Goal: Task Accomplishment & Management: Complete application form

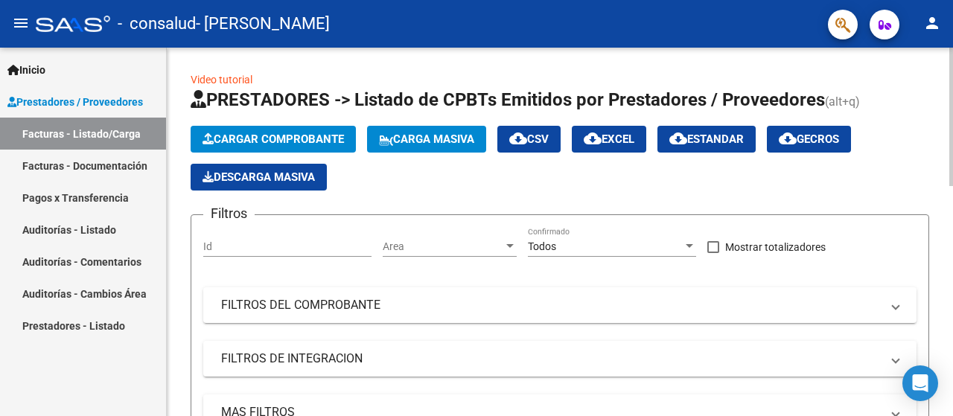
click at [953, 49] on div at bounding box center [952, 117] width 4 height 139
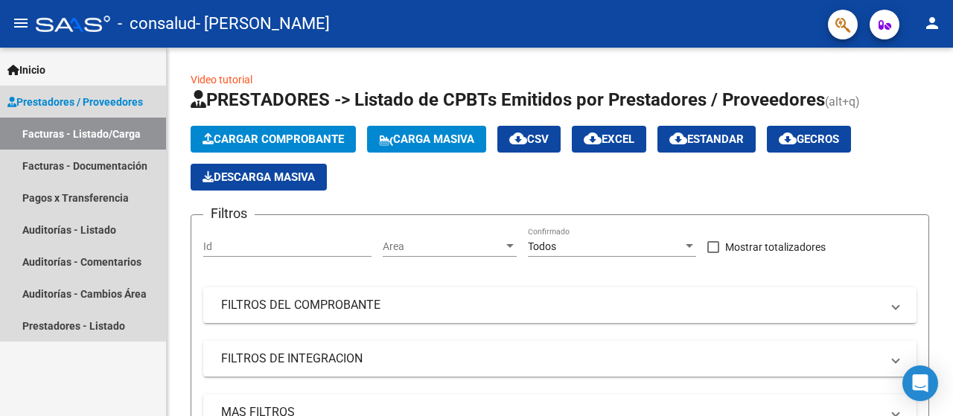
click at [78, 131] on link "Facturas - Listado/Carga" at bounding box center [83, 134] width 166 height 32
click at [74, 98] on span "Prestadores / Proveedores" at bounding box center [75, 102] width 136 height 16
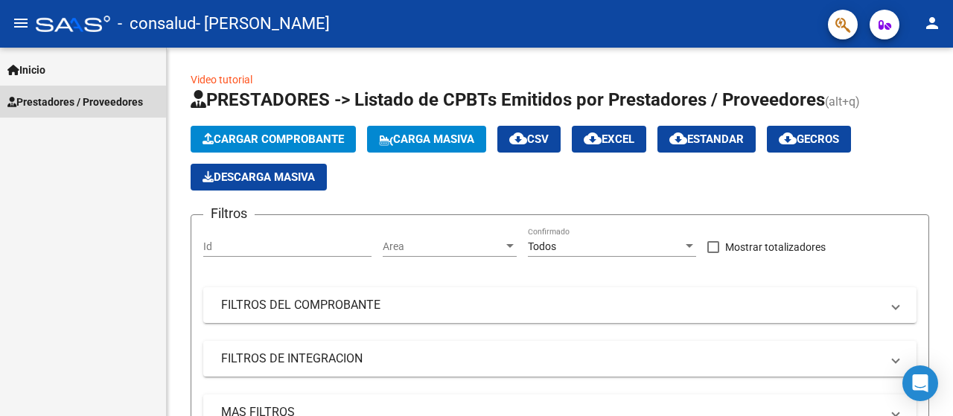
click at [67, 99] on span "Prestadores / Proveedores" at bounding box center [75, 102] width 136 height 16
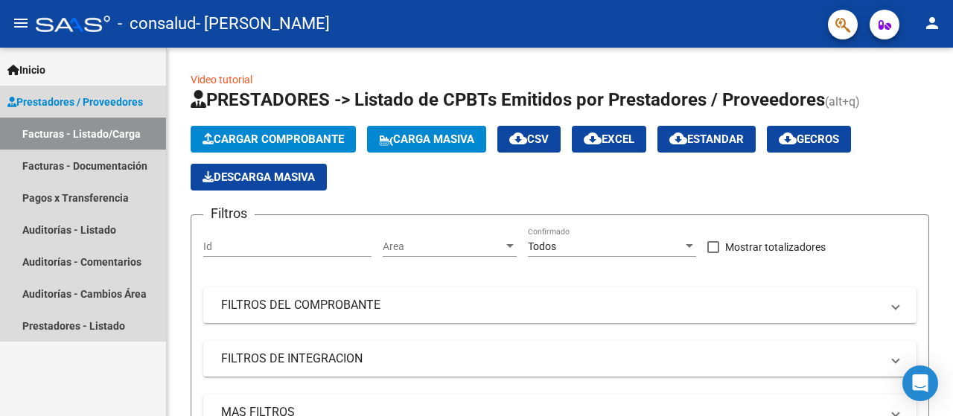
click at [86, 101] on span "Prestadores / Proveedores" at bounding box center [75, 102] width 136 height 16
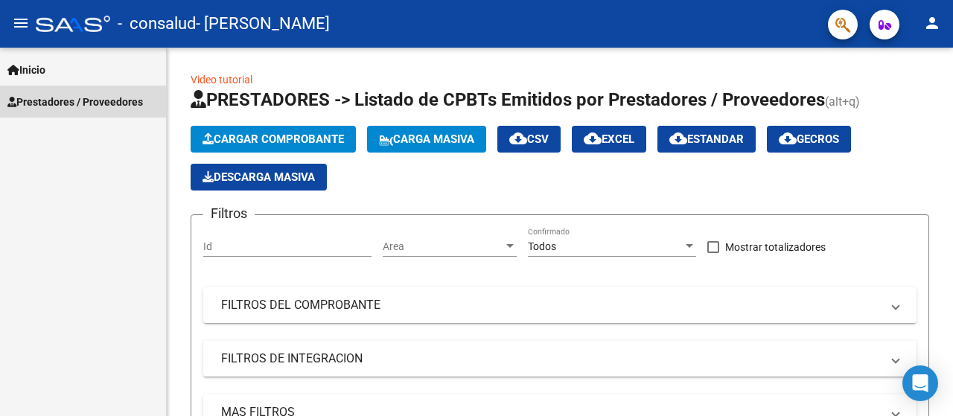
click at [83, 107] on span "Prestadores / Proveedores" at bounding box center [75, 102] width 136 height 16
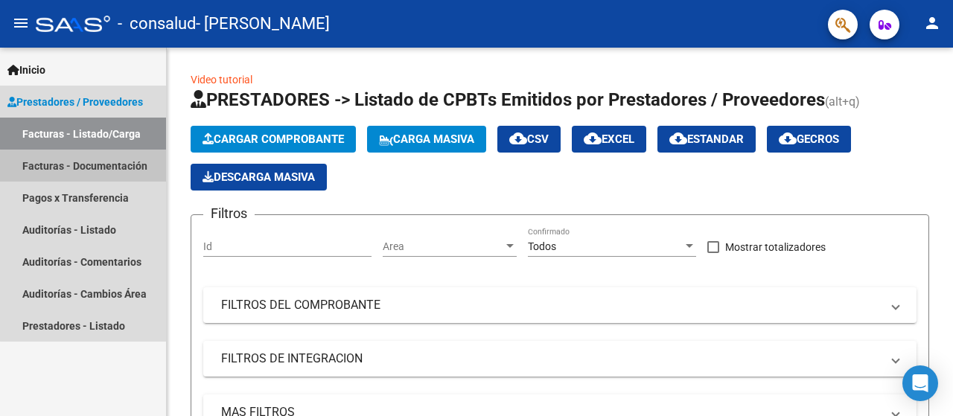
click at [105, 168] on link "Facturas - Documentación" at bounding box center [83, 166] width 166 height 32
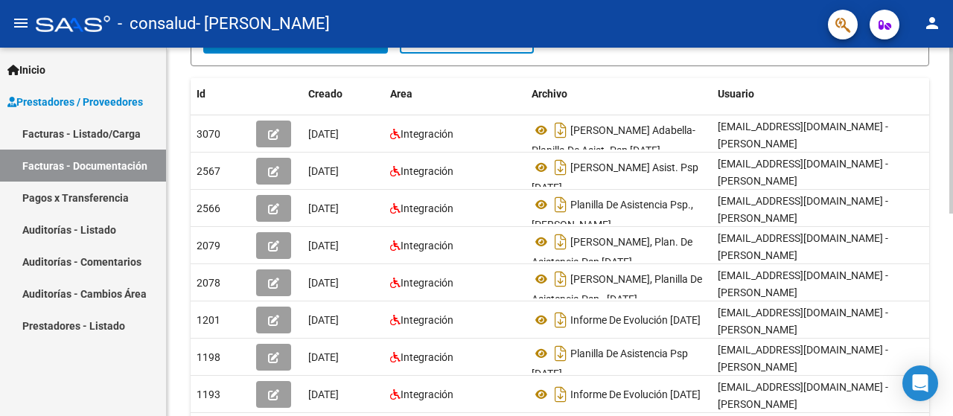
scroll to position [279, 0]
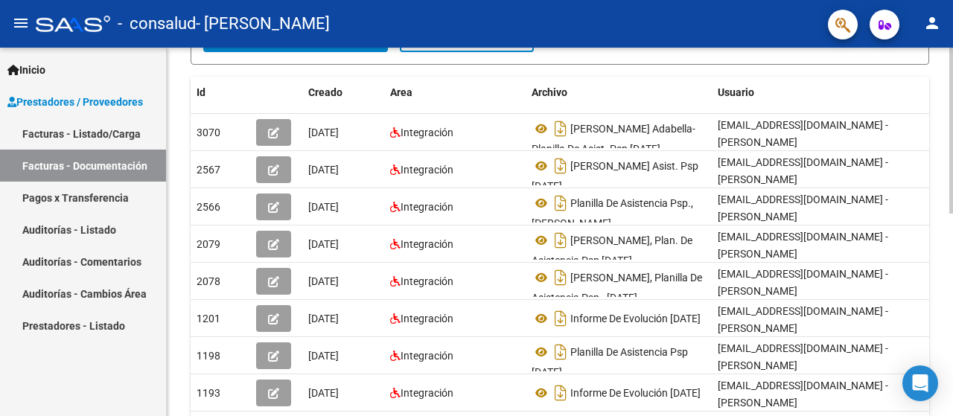
click at [950, 208] on div at bounding box center [952, 260] width 4 height 166
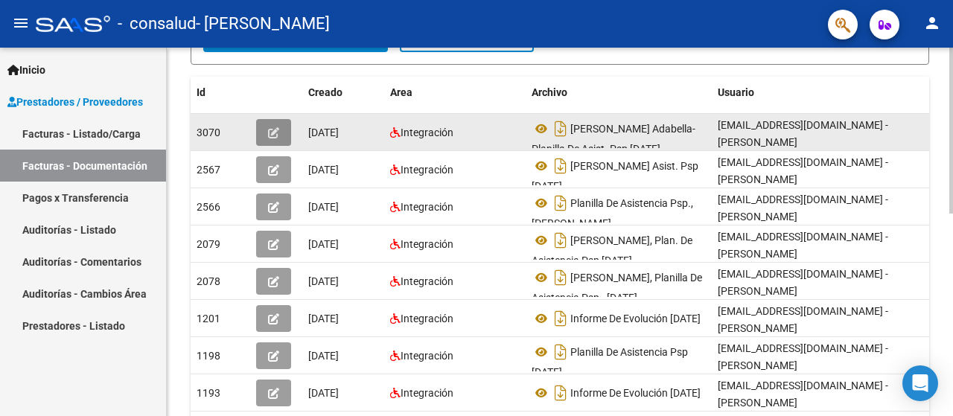
click at [274, 134] on icon "button" at bounding box center [273, 132] width 11 height 11
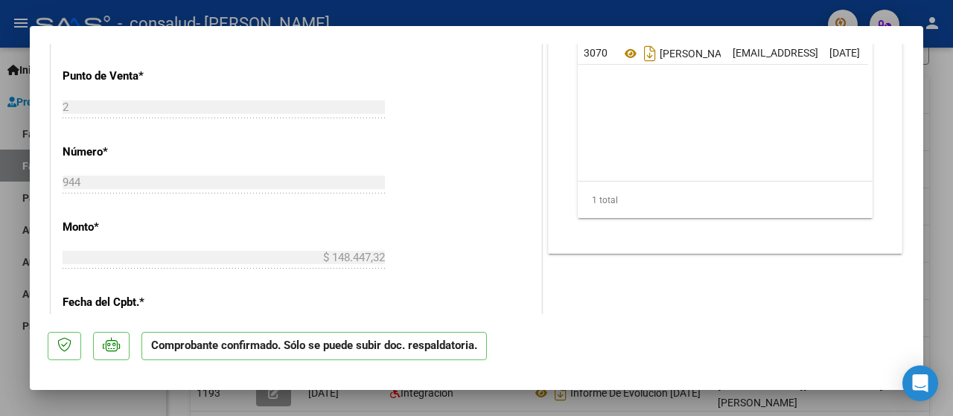
scroll to position [216, 0]
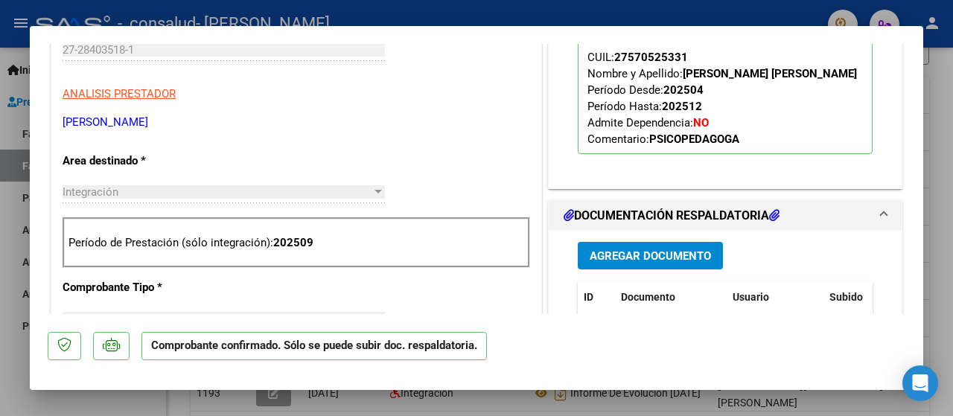
click at [938, 306] on div at bounding box center [476, 208] width 953 height 416
type input "$ 0,00"
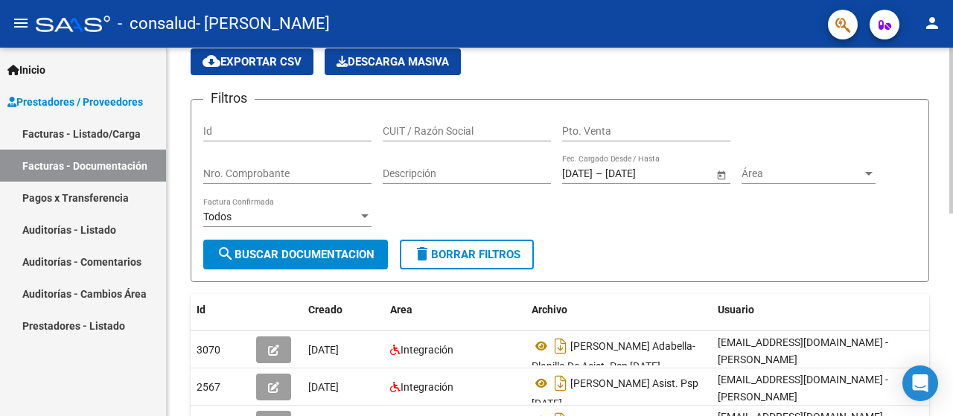
scroll to position [0, 0]
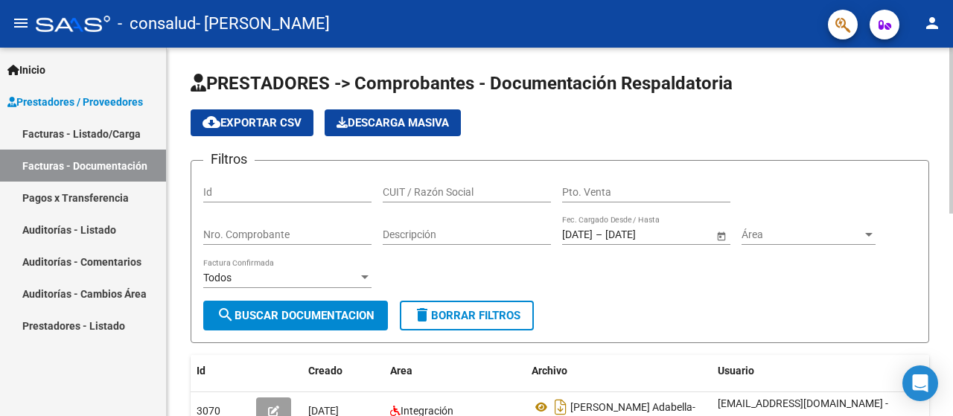
click at [950, 105] on div at bounding box center [952, 131] width 4 height 166
click at [264, 315] on span "search Buscar Documentacion" at bounding box center [296, 315] width 158 height 13
click at [590, 234] on input "[DATE]" at bounding box center [577, 235] width 31 height 13
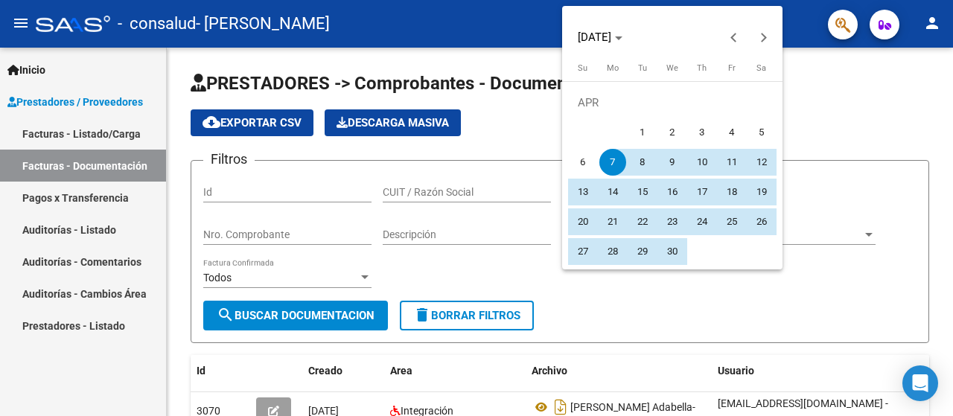
click at [585, 101] on td "APR" at bounding box center [672, 103] width 209 height 30
click at [489, 220] on div at bounding box center [476, 208] width 953 height 416
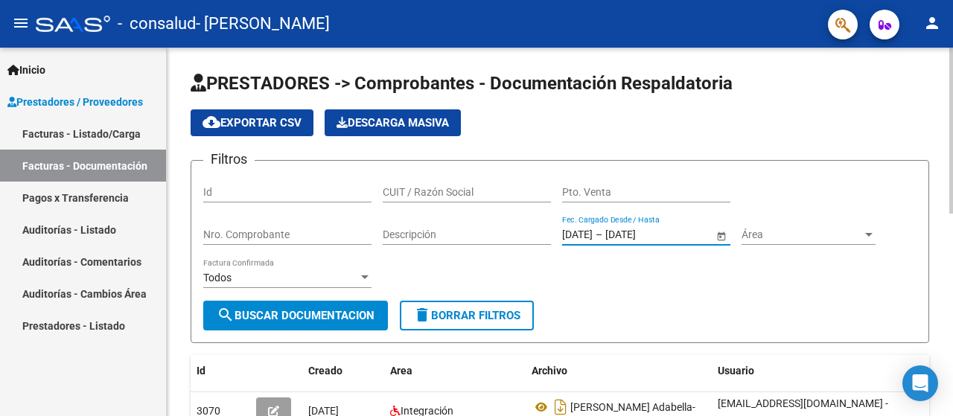
click at [576, 230] on input "[DATE]" at bounding box center [577, 235] width 31 height 13
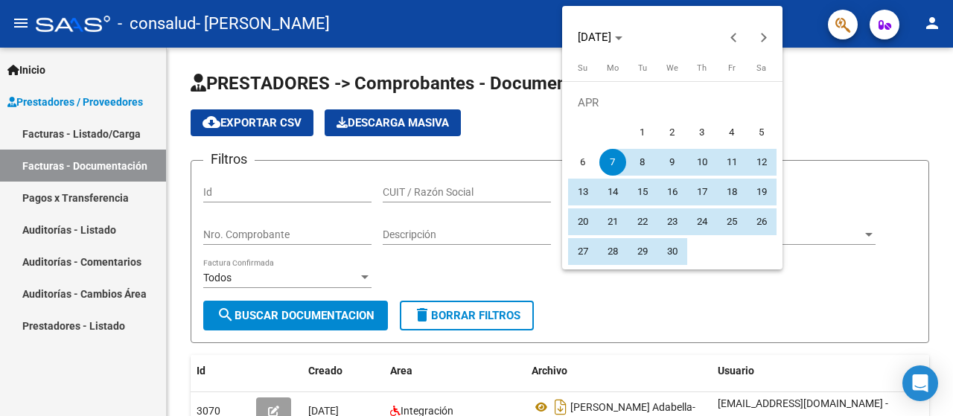
click at [548, 229] on div at bounding box center [476, 208] width 953 height 416
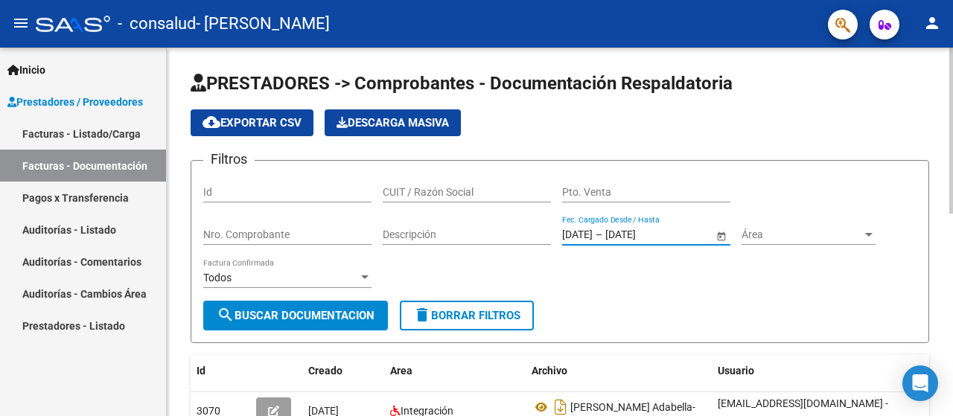
type input "[DATE]"
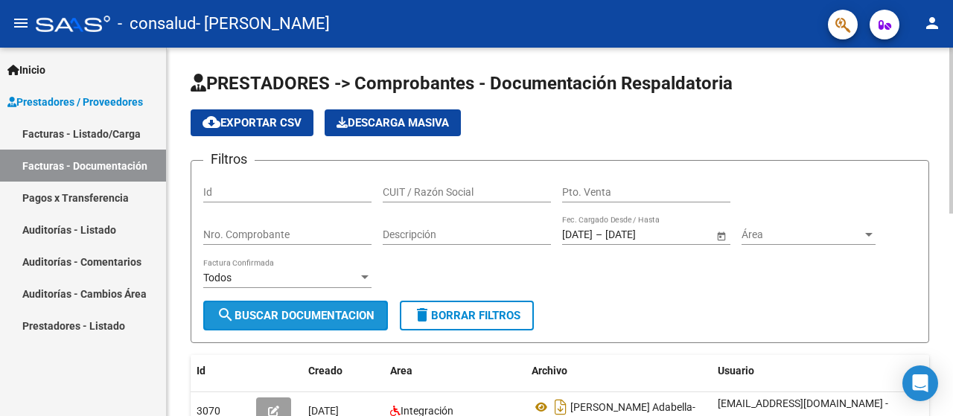
click at [310, 309] on span "search Buscar Documentacion" at bounding box center [296, 315] width 158 height 13
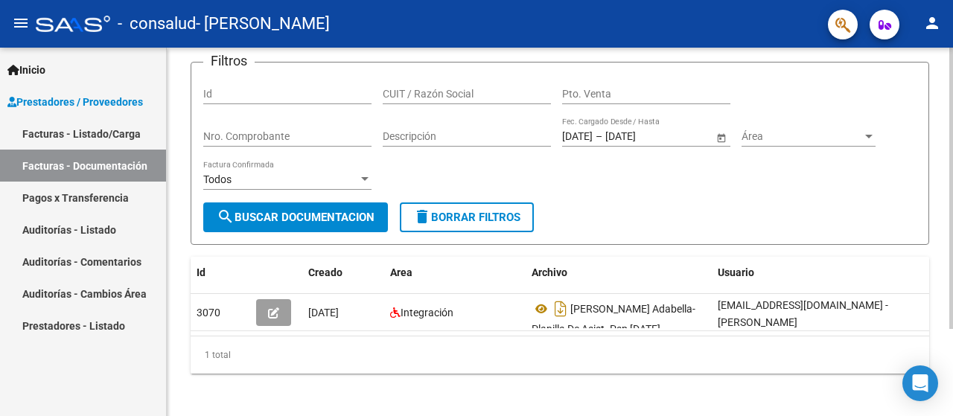
scroll to position [114, 0]
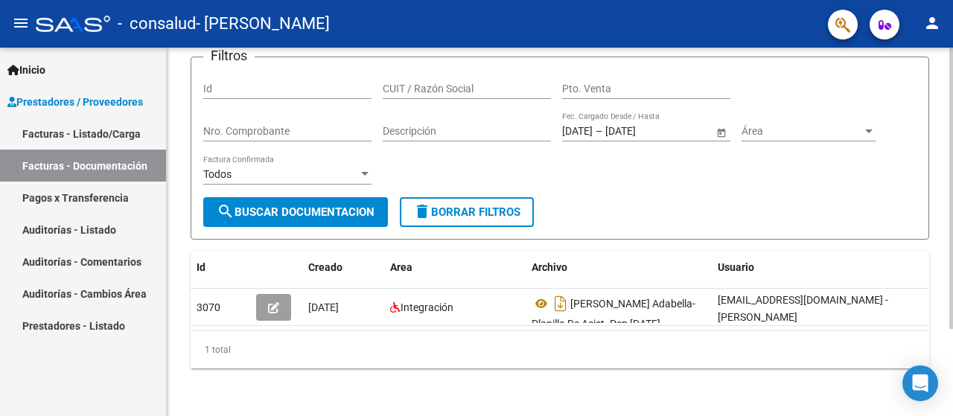
click at [953, 230] on div at bounding box center [952, 276] width 4 height 282
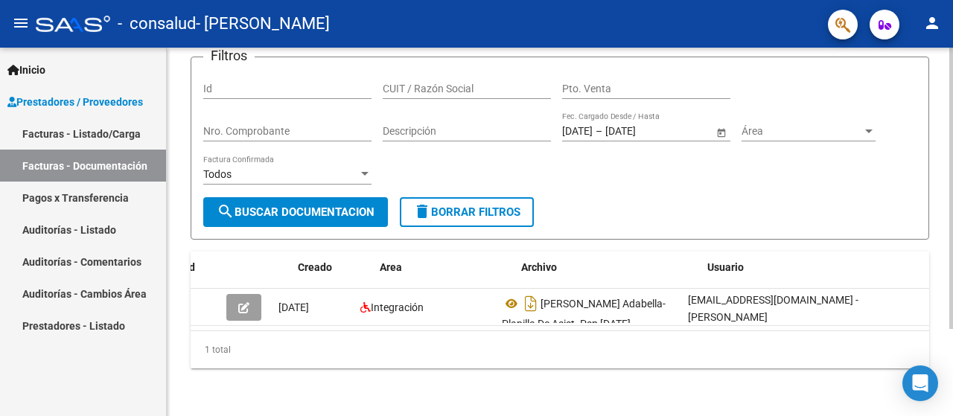
scroll to position [0, 0]
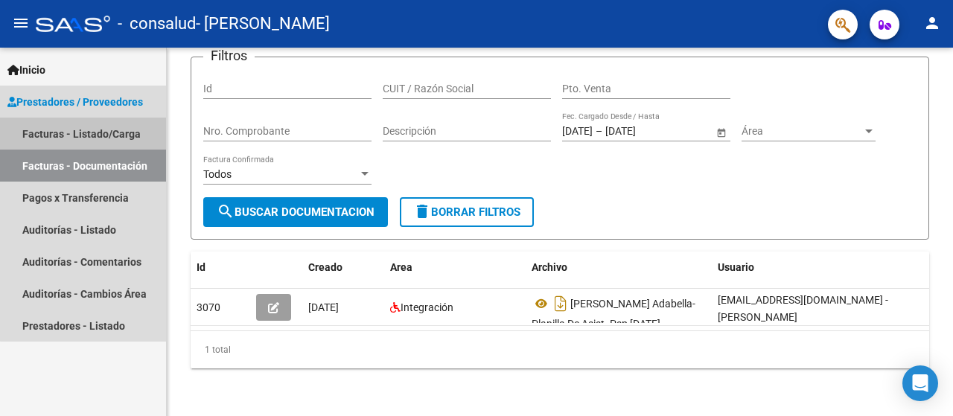
click at [97, 130] on link "Facturas - Listado/Carga" at bounding box center [83, 134] width 166 height 32
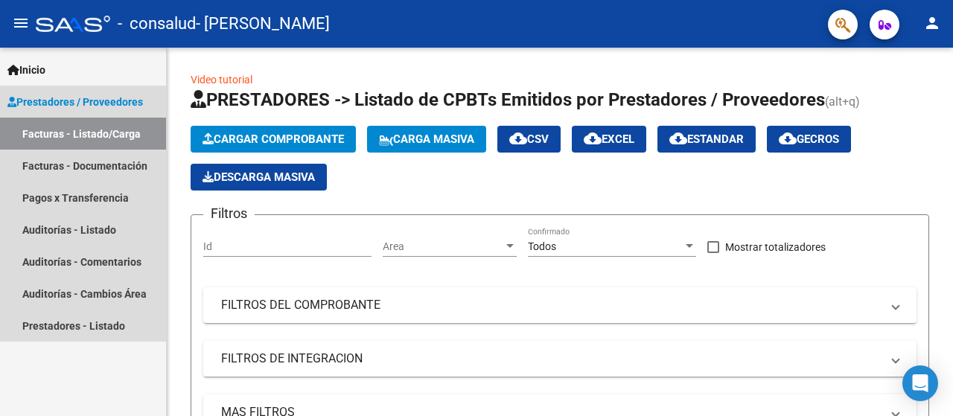
click at [107, 92] on link "Prestadores / Proveedores" at bounding box center [83, 102] width 166 height 32
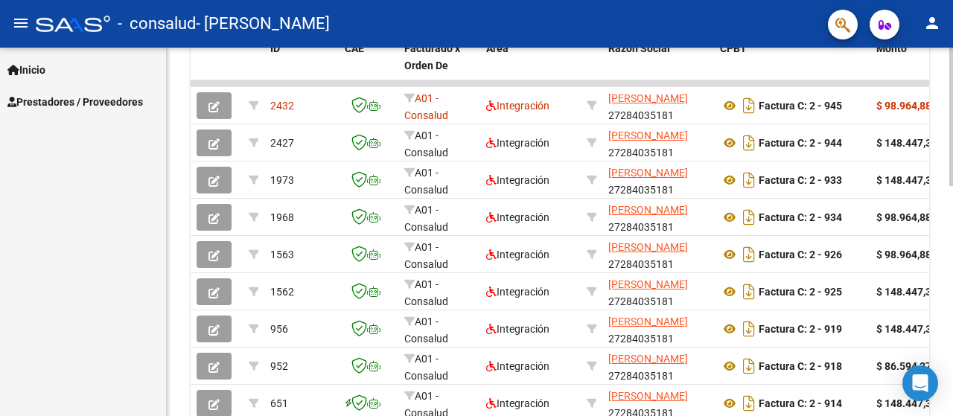
scroll to position [454, 0]
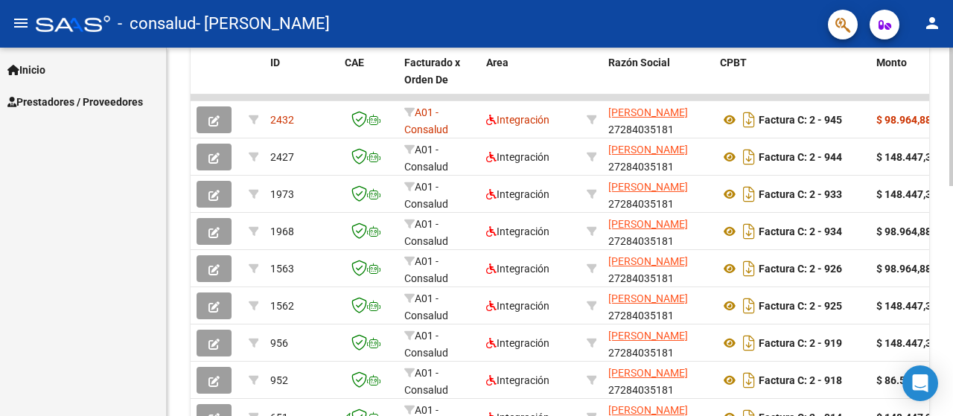
click at [929, 243] on div "Video tutorial PRESTADORES -> Listado de CPBTs Emitidos por Prestadores / Prove…" at bounding box center [562, 78] width 790 height 970
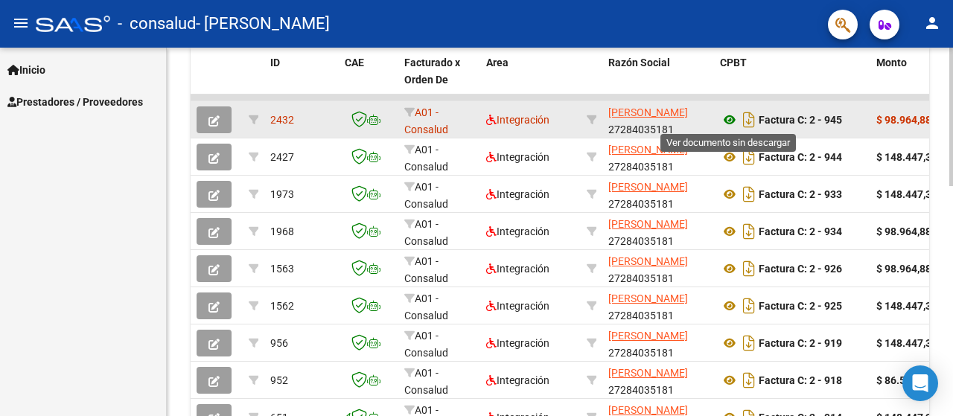
click at [730, 120] on icon at bounding box center [729, 120] width 19 height 18
click at [215, 118] on icon "button" at bounding box center [214, 120] width 11 height 11
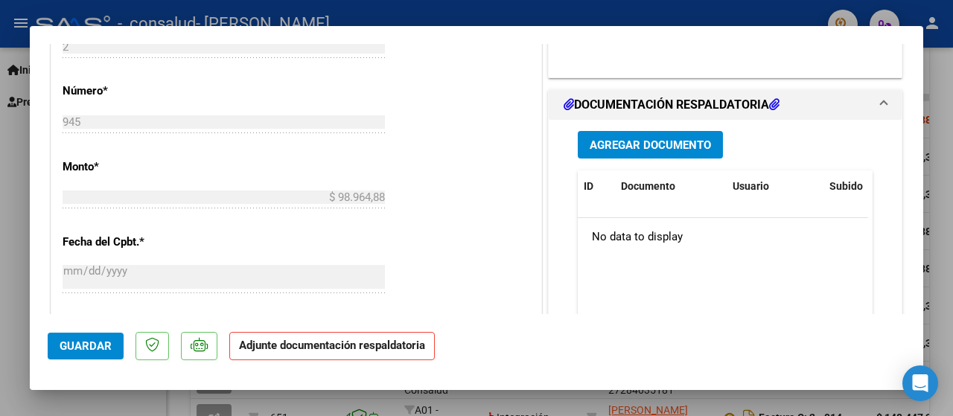
scroll to position [676, 0]
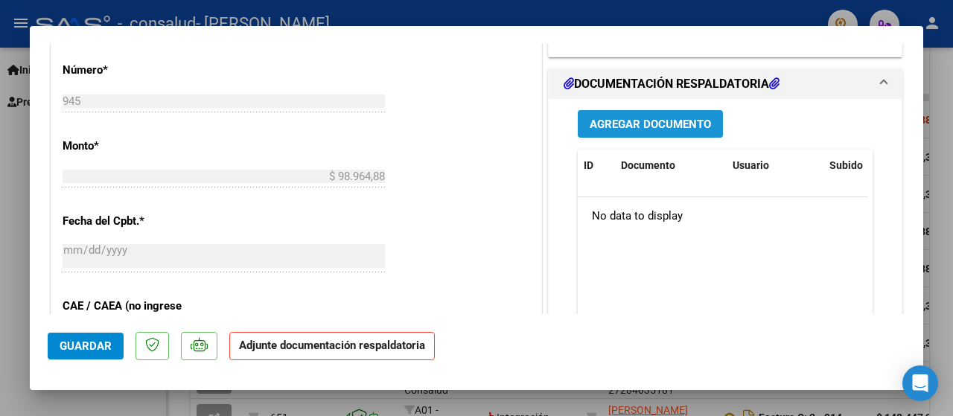
click at [682, 131] on span "Agregar Documento" at bounding box center [650, 124] width 121 height 13
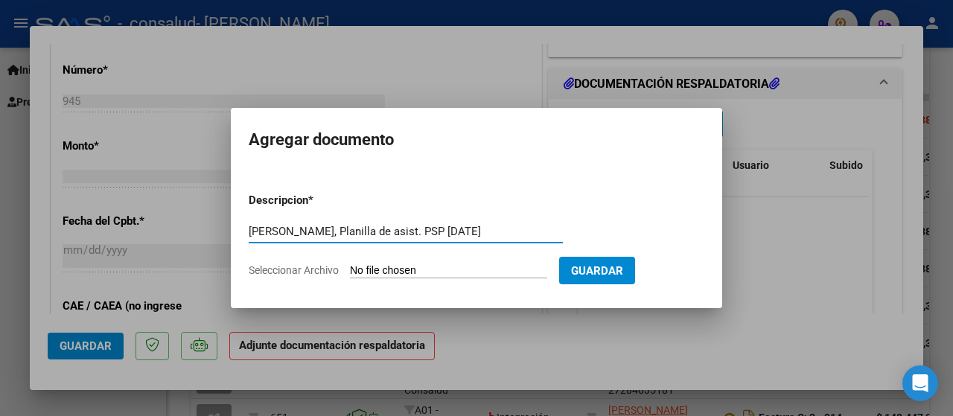
type input "[PERSON_NAME], Planilla de asist. PSP [DATE]"
click at [382, 270] on input "Seleccionar Archivo" at bounding box center [448, 271] width 197 height 14
type input "C:\fakepath\CamScanner [DATE] 12.46.pdf"
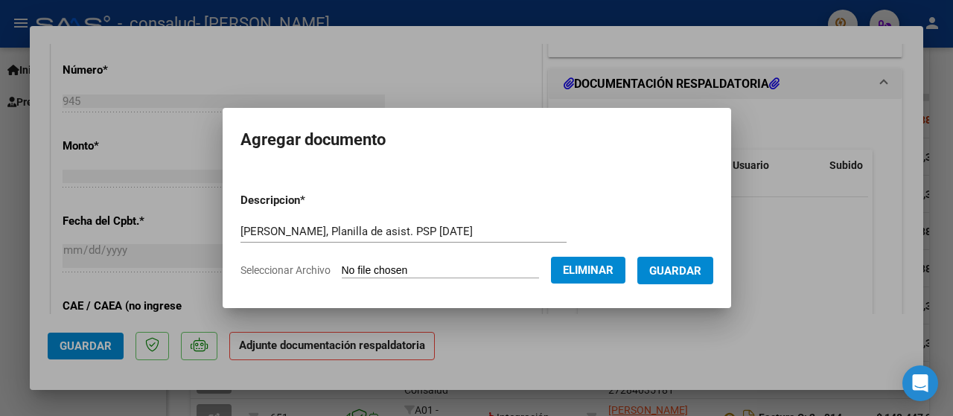
click at [699, 267] on span "Guardar" at bounding box center [675, 270] width 52 height 13
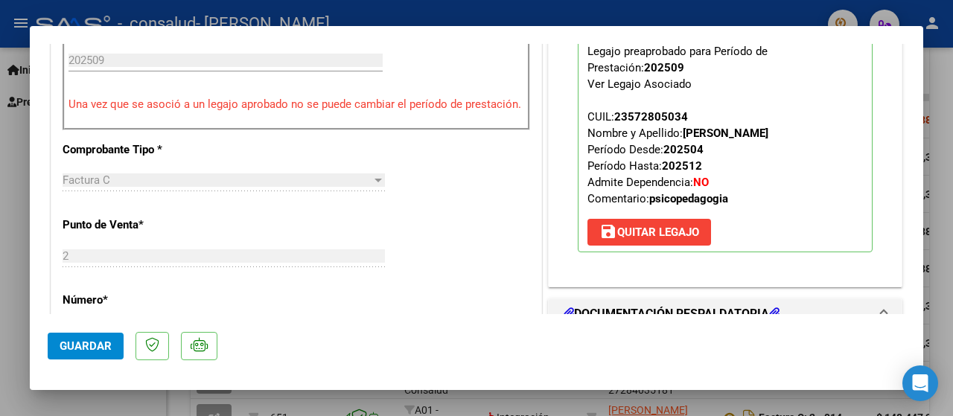
scroll to position [0, 0]
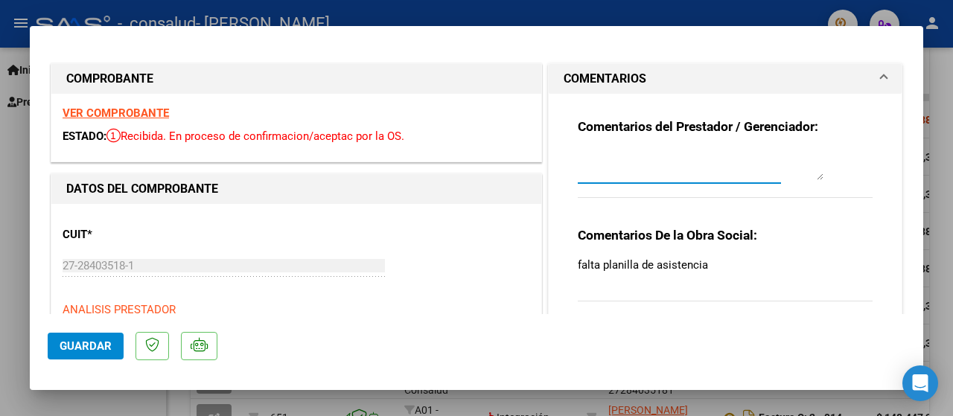
click at [723, 178] on textarea at bounding box center [701, 165] width 246 height 30
type textarea "Se adjunta planilla de Asistencia"
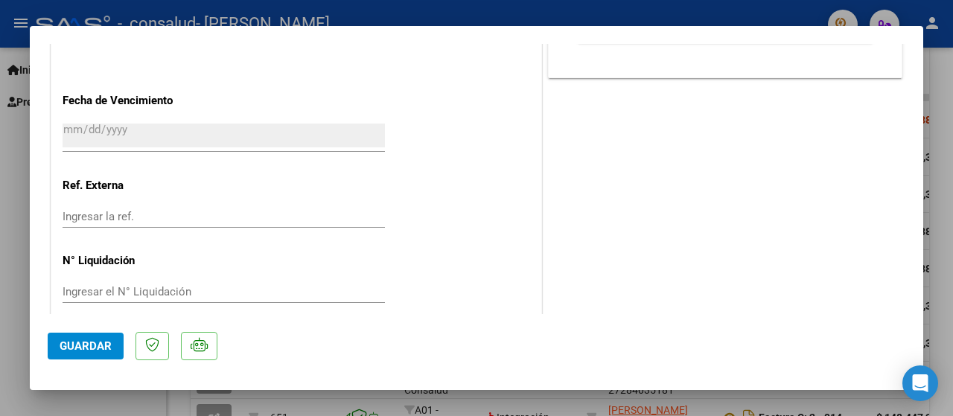
scroll to position [1022, 0]
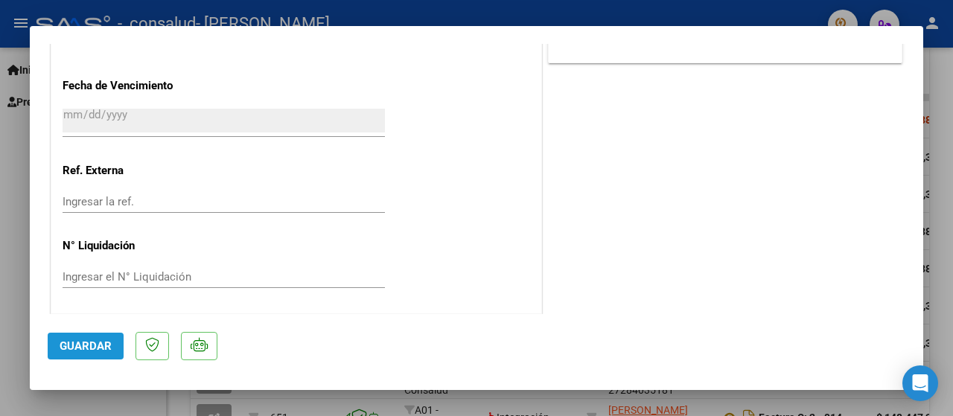
click at [76, 352] on span "Guardar" at bounding box center [86, 346] width 52 height 13
